Goal: Information Seeking & Learning: Learn about a topic

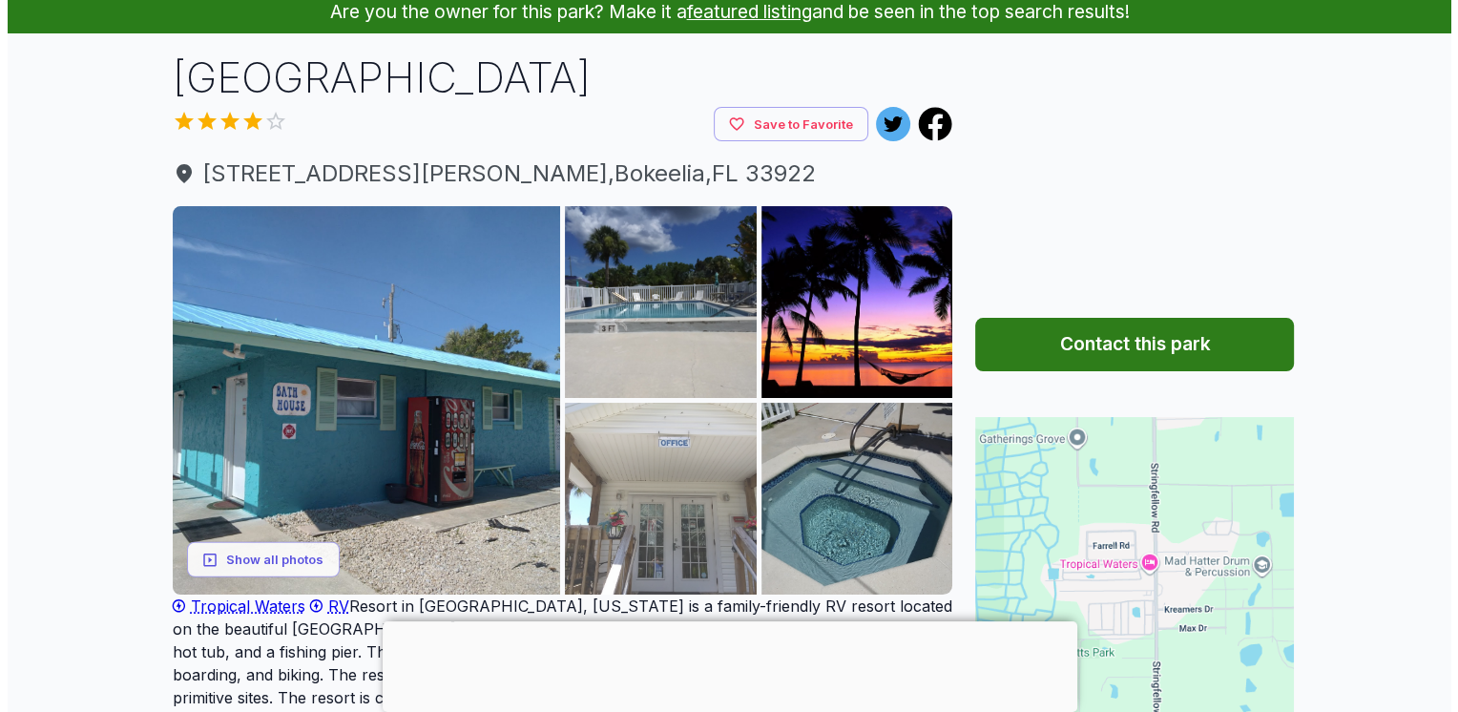
scroll to position [191, 0]
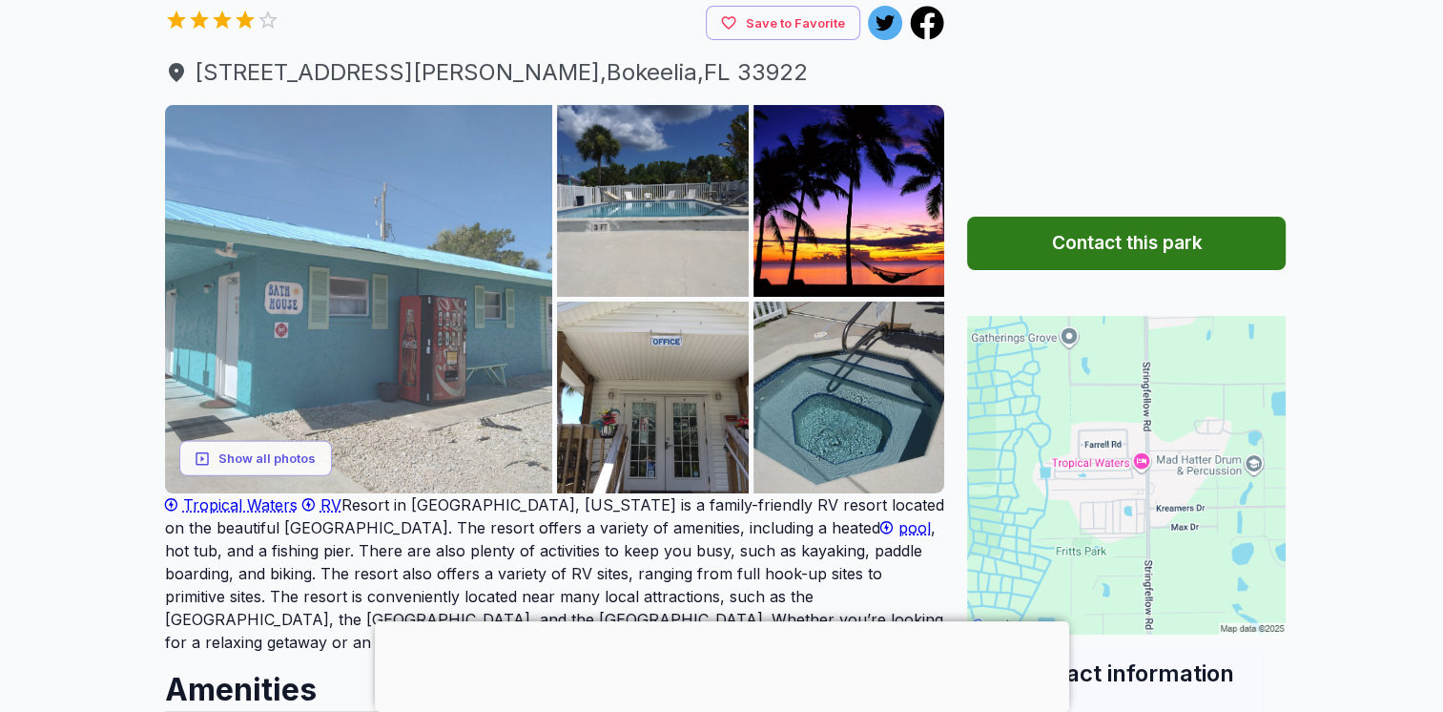
click at [419, 349] on img at bounding box center [359, 299] width 388 height 388
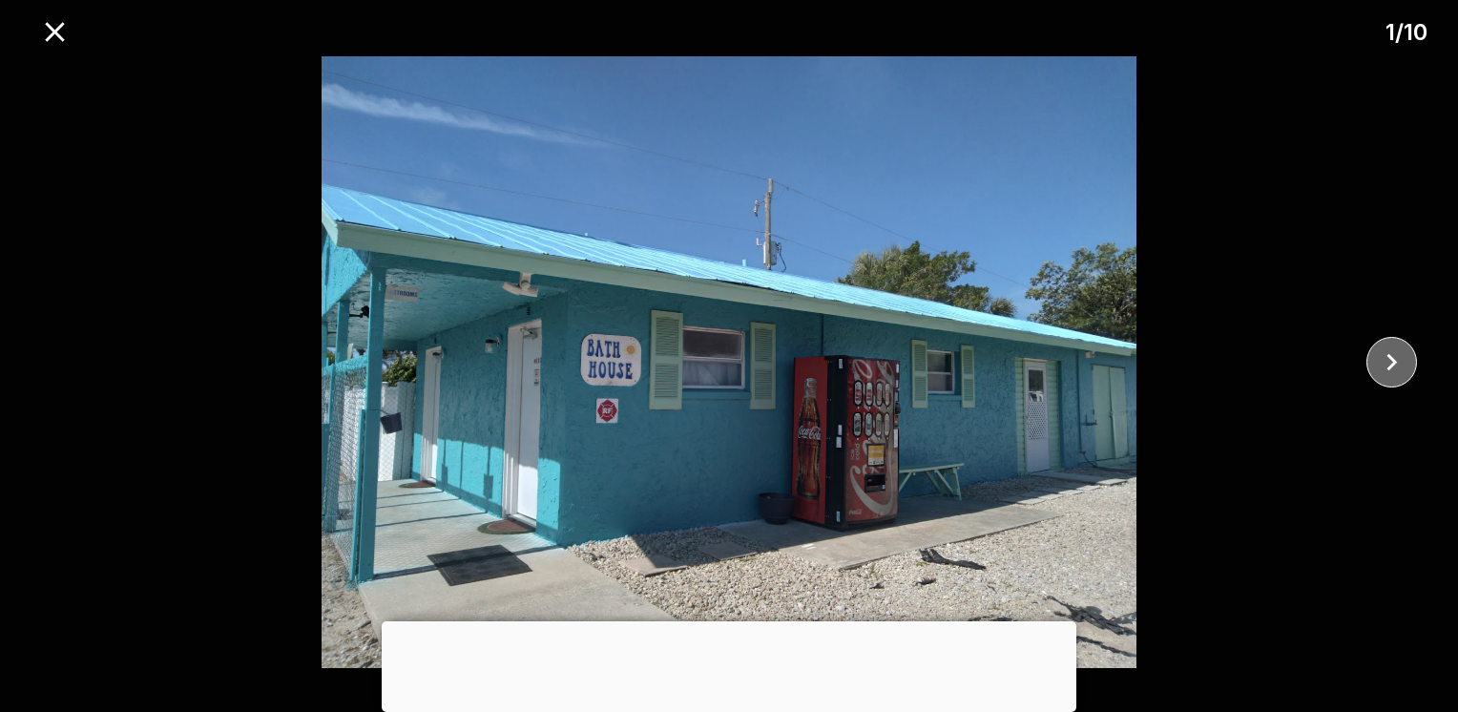
click at [1381, 361] on icon "close" at bounding box center [1391, 361] width 33 height 33
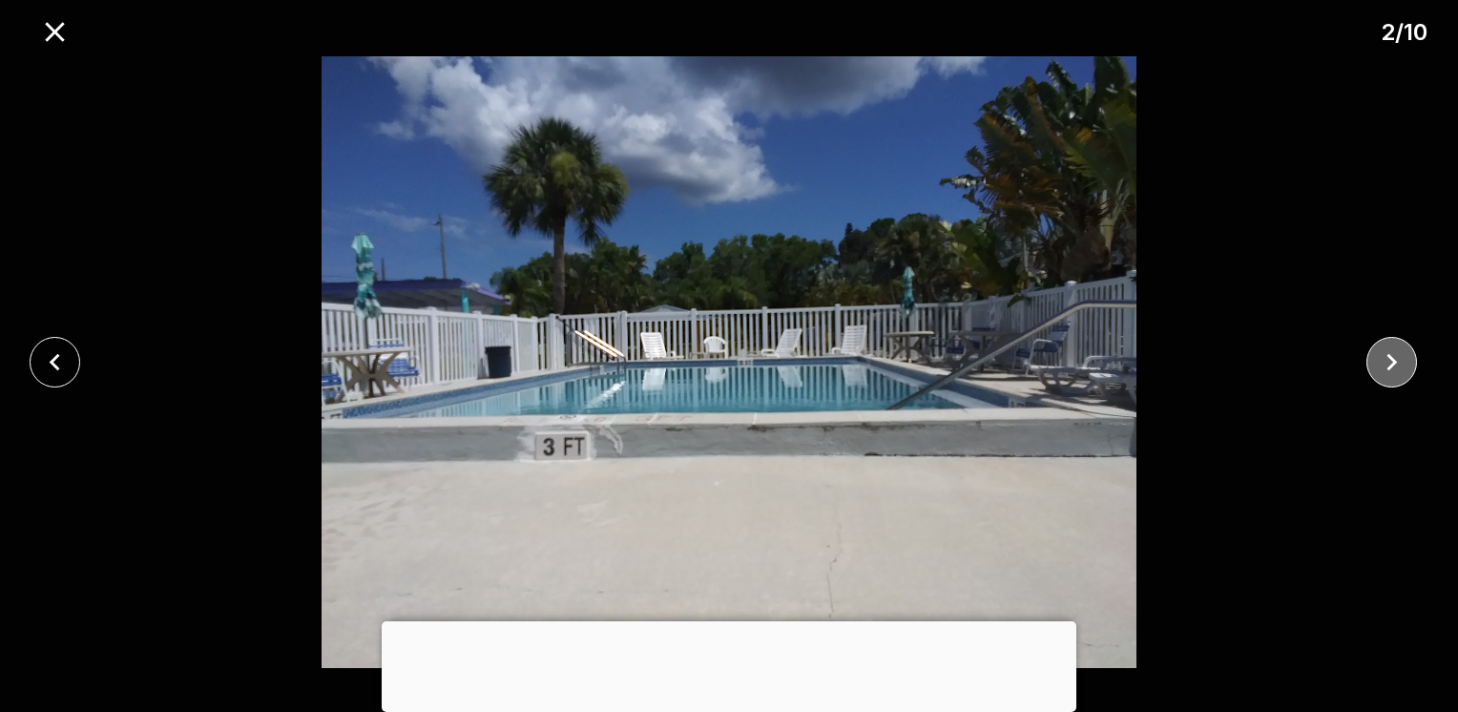
click at [1381, 361] on icon "close" at bounding box center [1391, 361] width 33 height 33
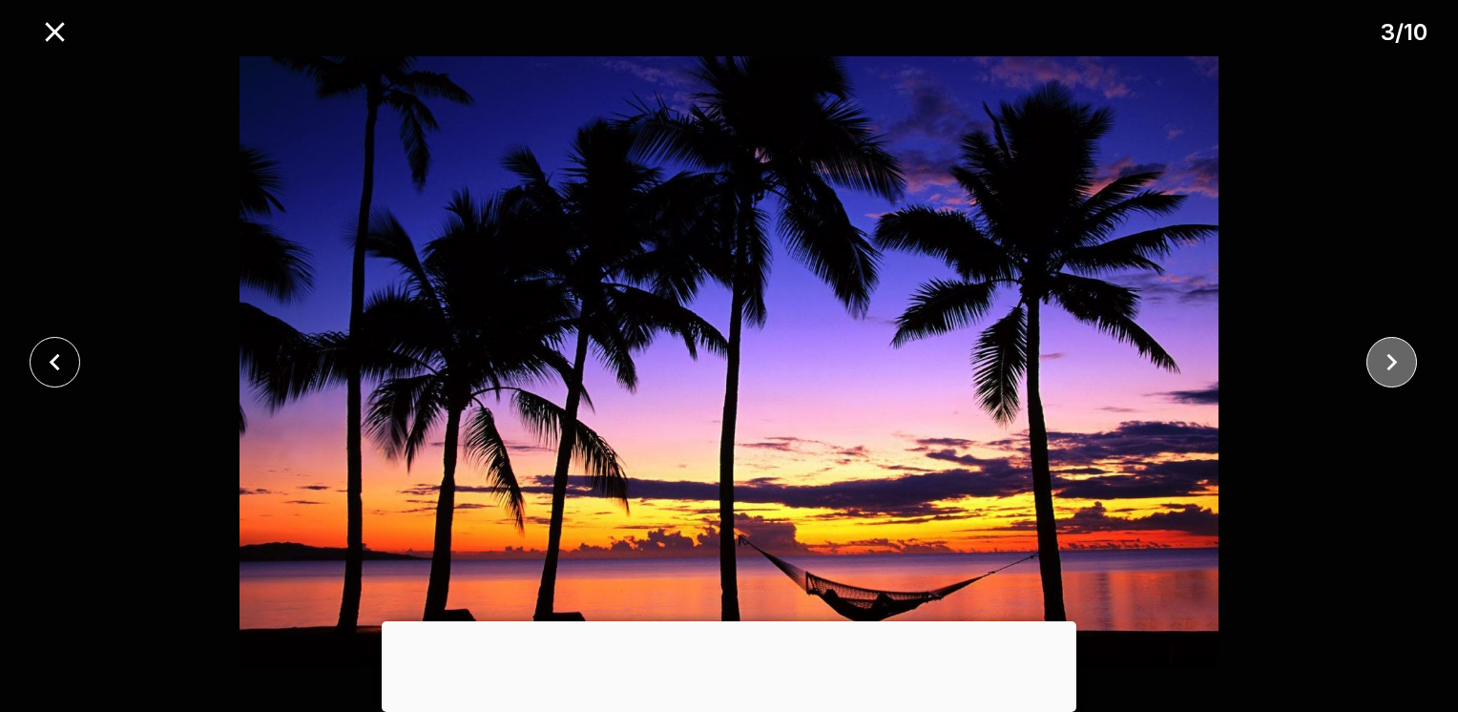
click at [1381, 361] on icon "close" at bounding box center [1391, 361] width 33 height 33
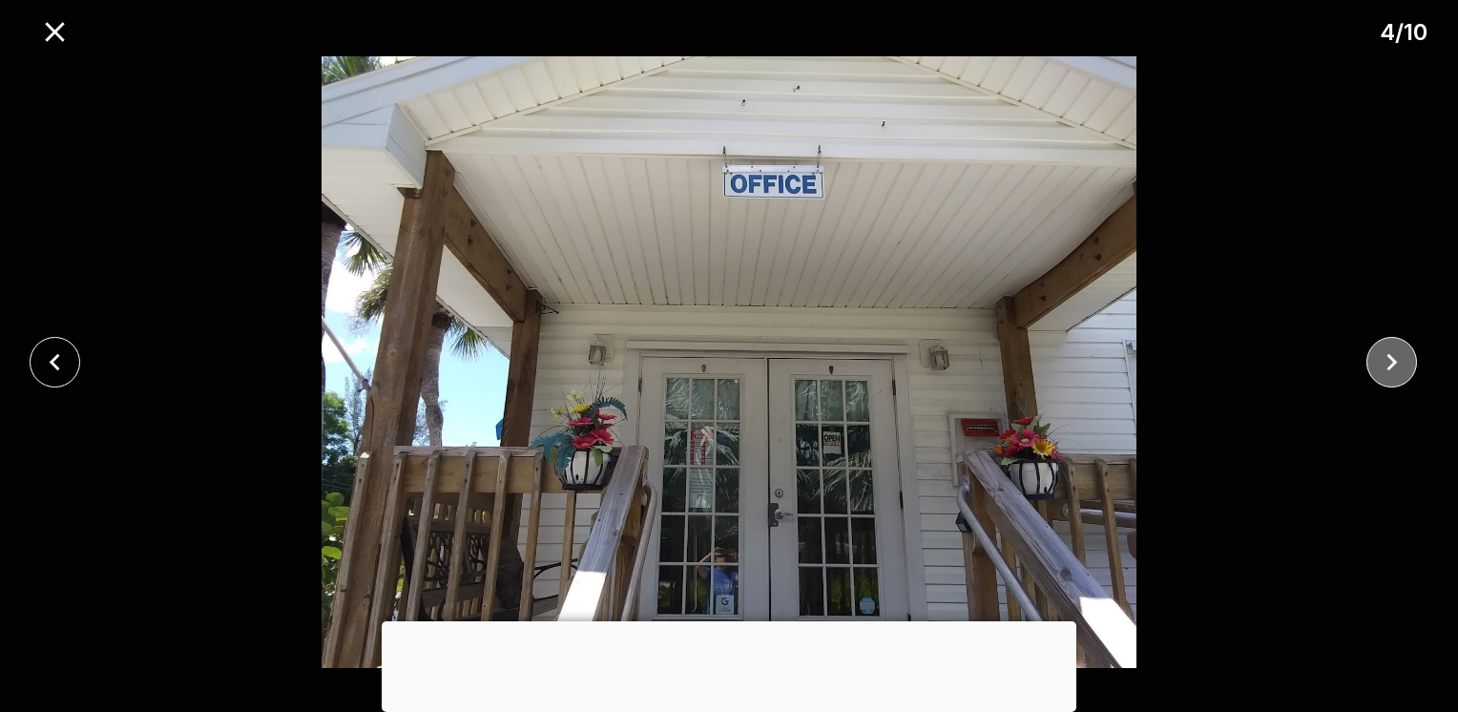
click at [1381, 361] on icon "close" at bounding box center [1391, 361] width 33 height 33
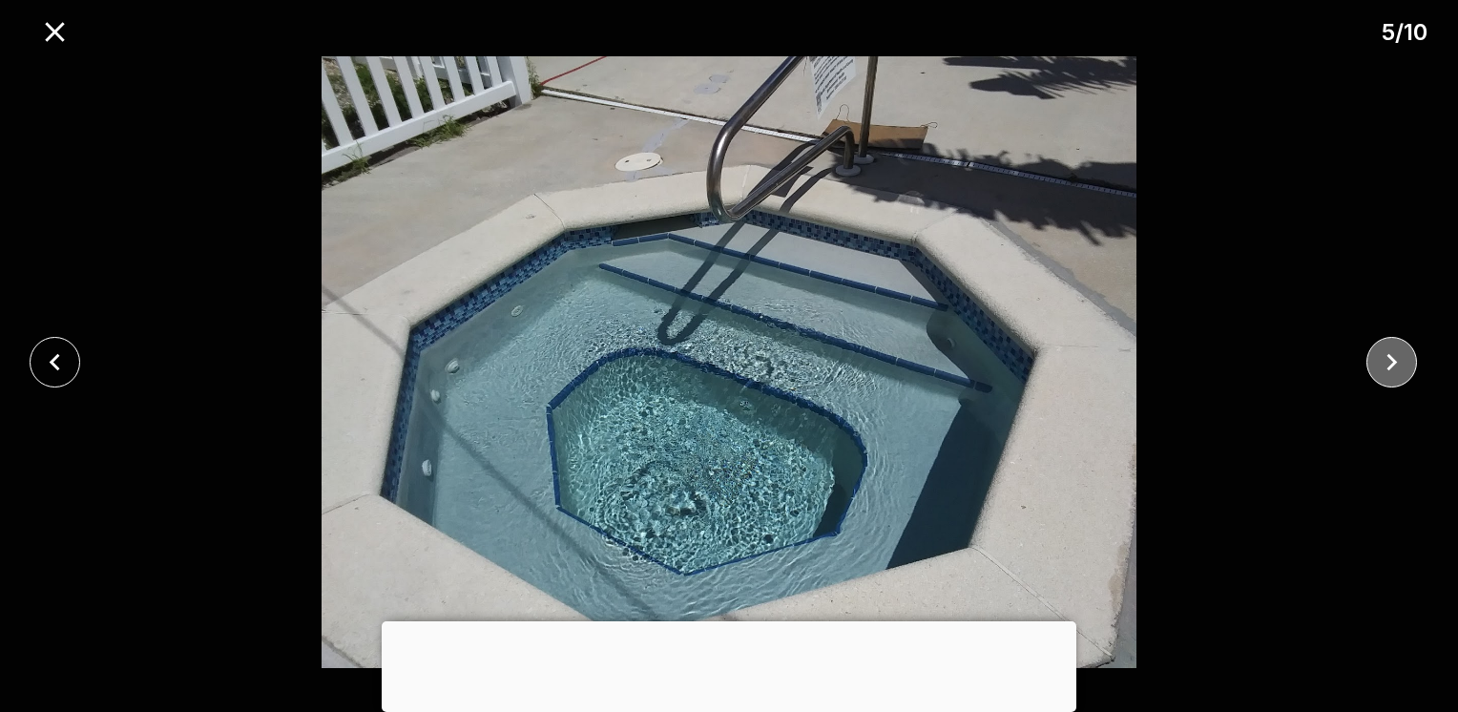
click at [1381, 361] on icon "close" at bounding box center [1391, 361] width 33 height 33
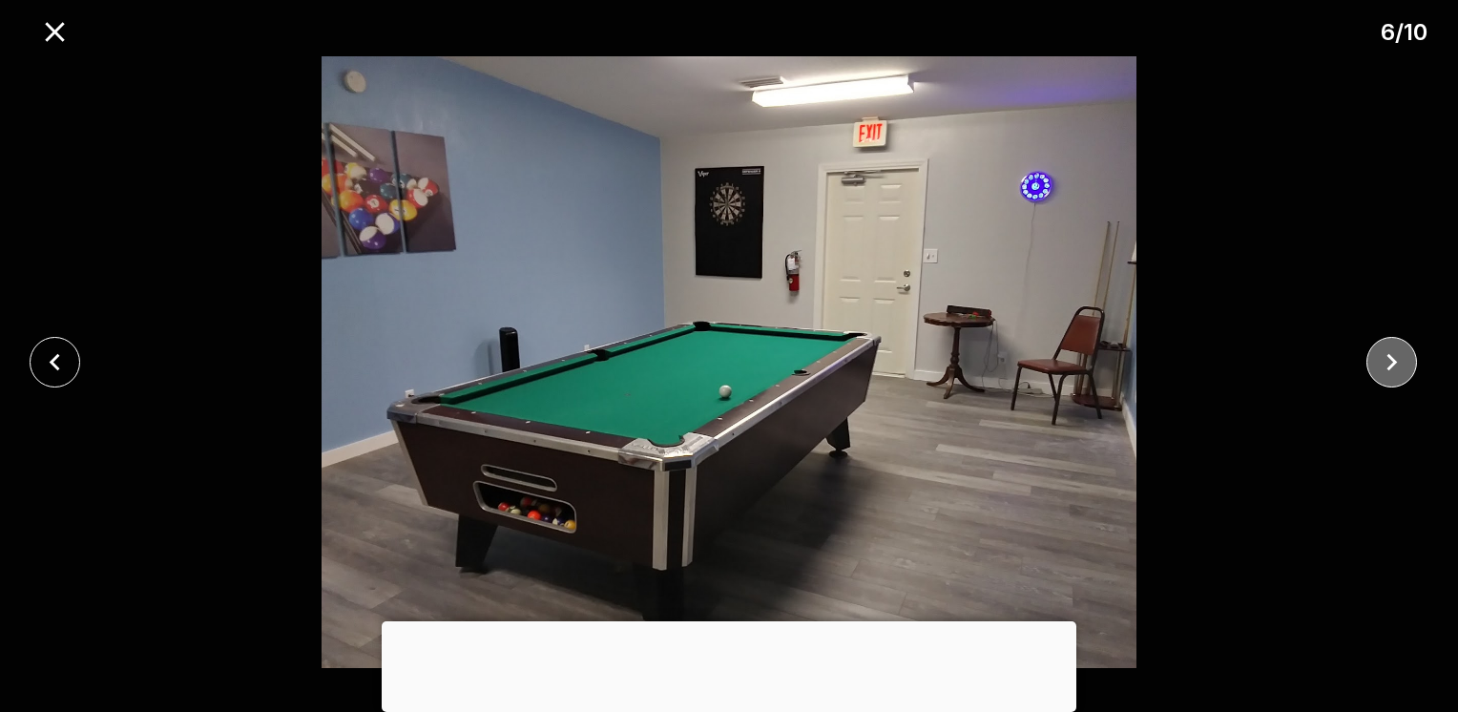
click at [1381, 361] on icon "close" at bounding box center [1391, 361] width 33 height 33
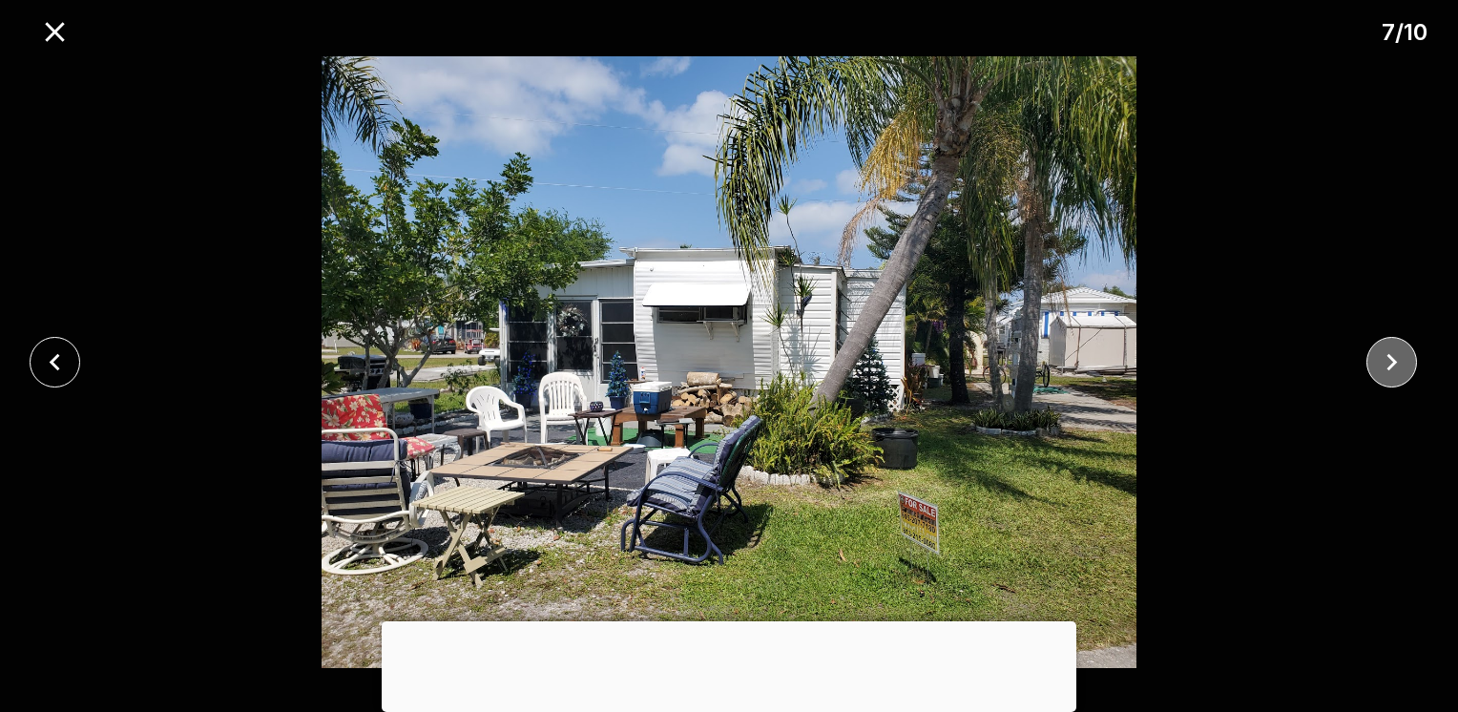
click at [1381, 361] on icon "close" at bounding box center [1391, 361] width 33 height 33
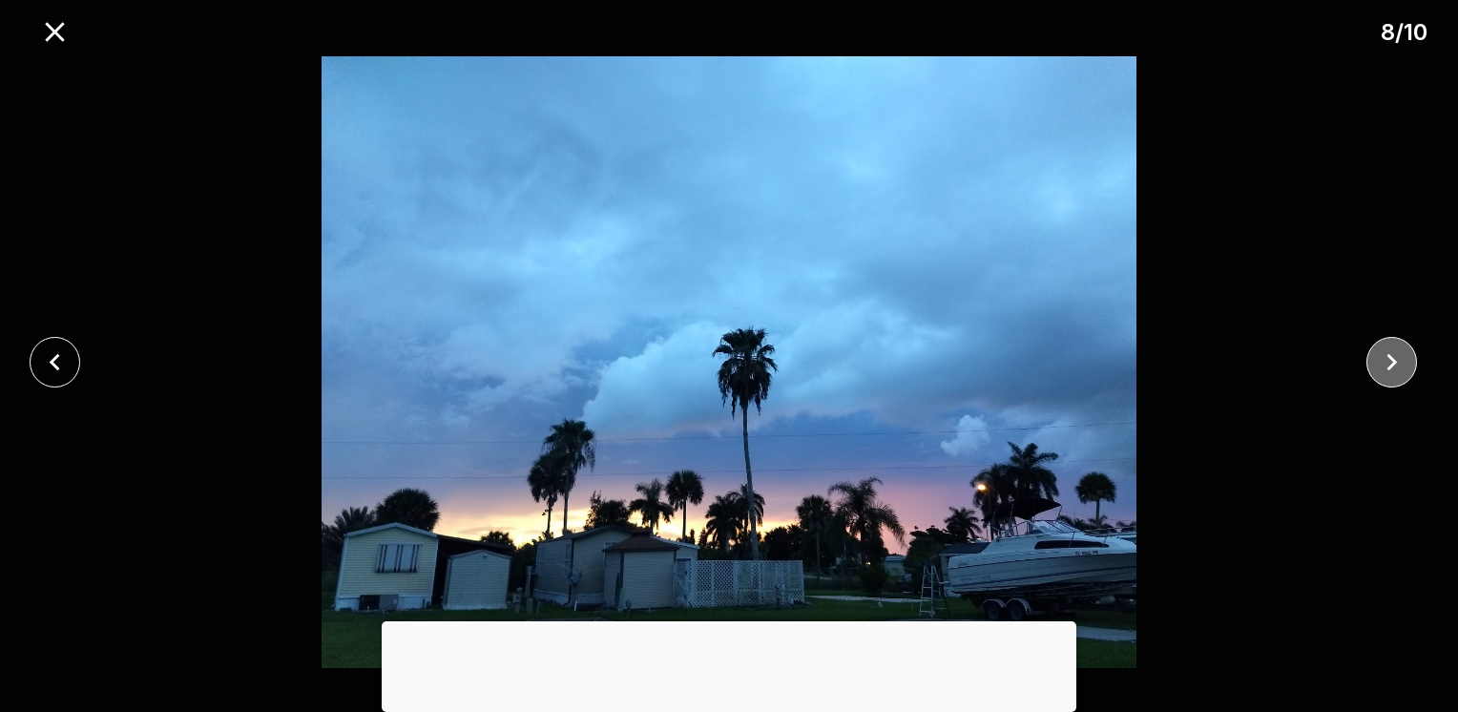
click at [1381, 361] on icon "close" at bounding box center [1391, 361] width 33 height 33
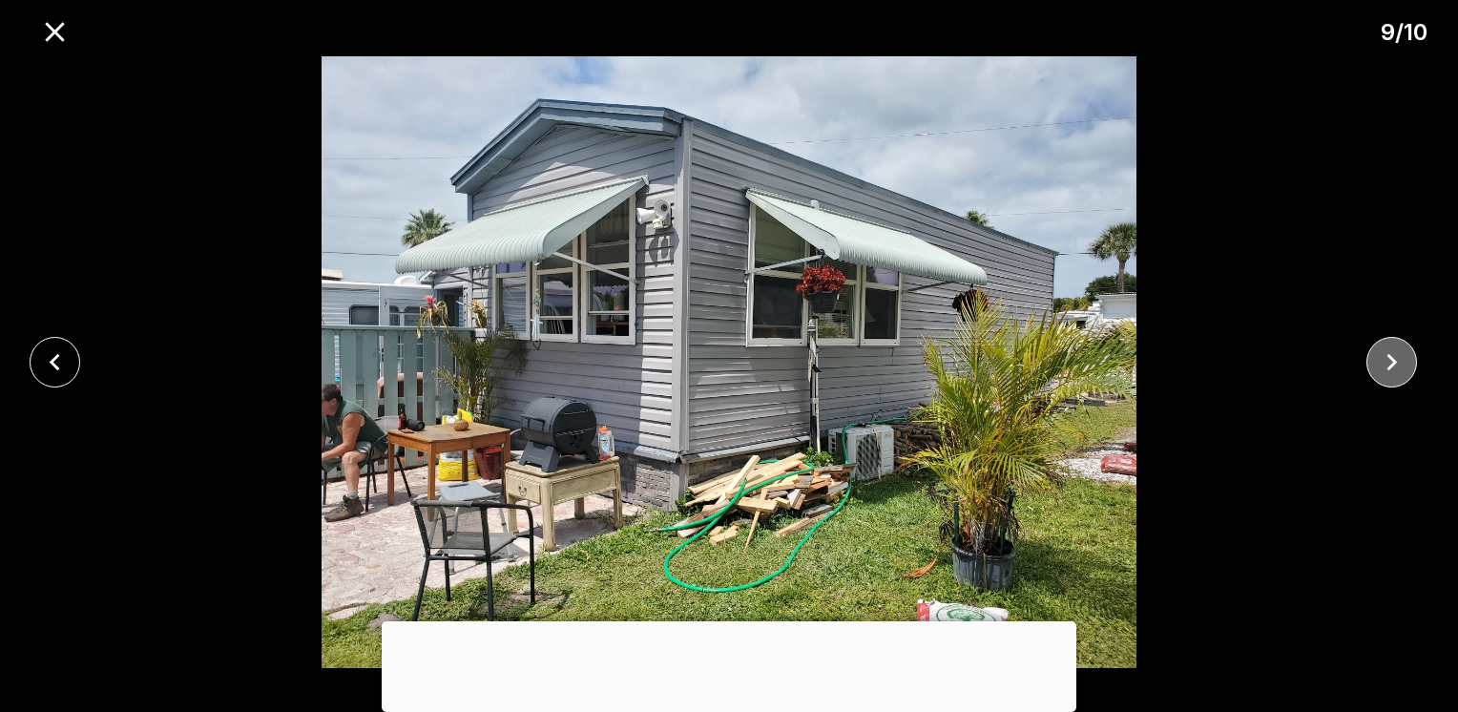
click at [1381, 361] on icon "close" at bounding box center [1391, 361] width 33 height 33
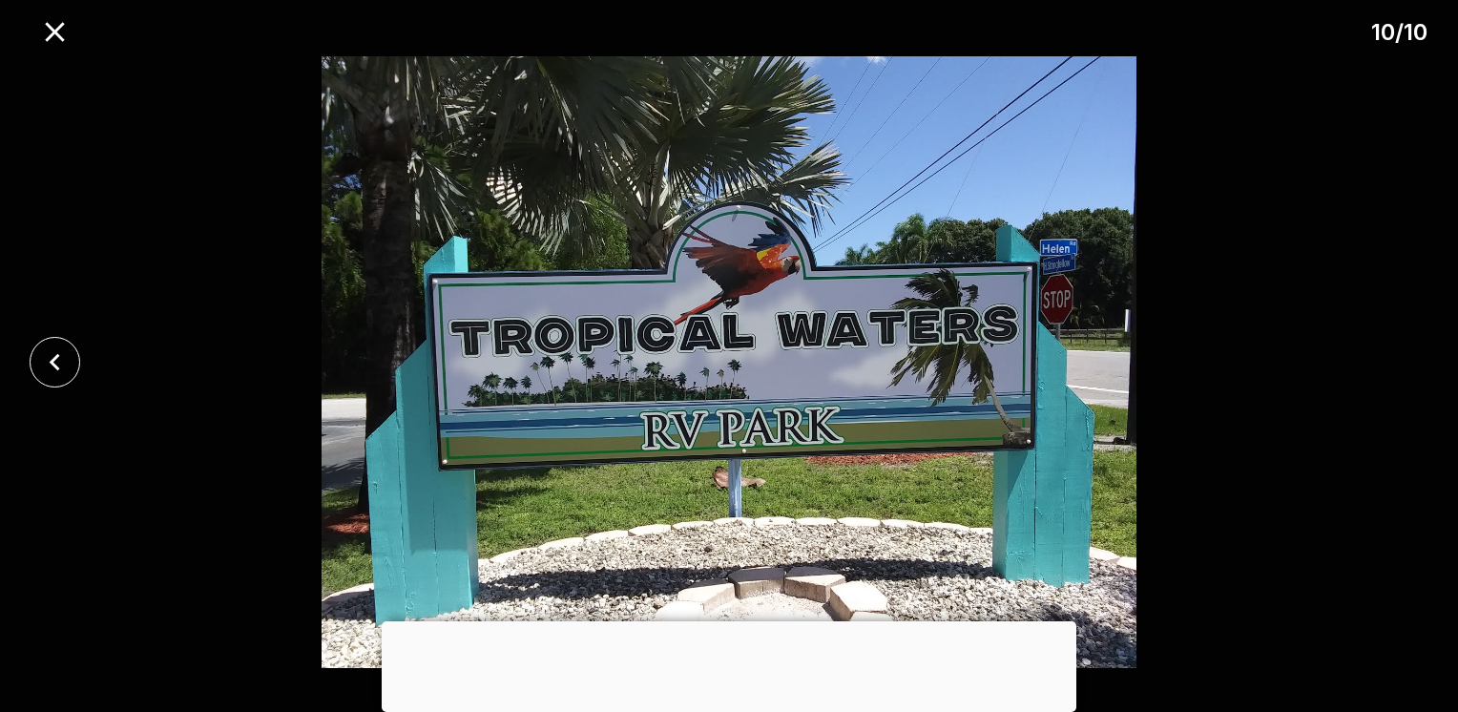
click at [1381, 361] on div at bounding box center [729, 361] width 1458 height 611
